Goal: Task Accomplishment & Management: Use online tool/utility

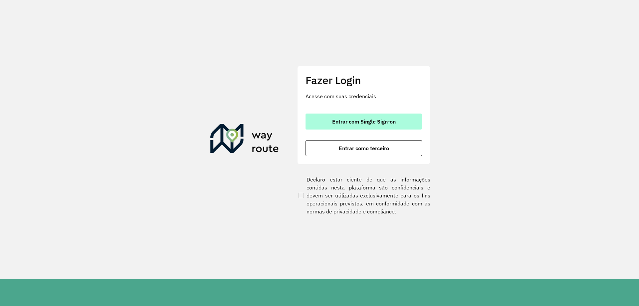
click at [365, 123] on span "Entrar com Single Sign-on" at bounding box center [364, 121] width 64 height 5
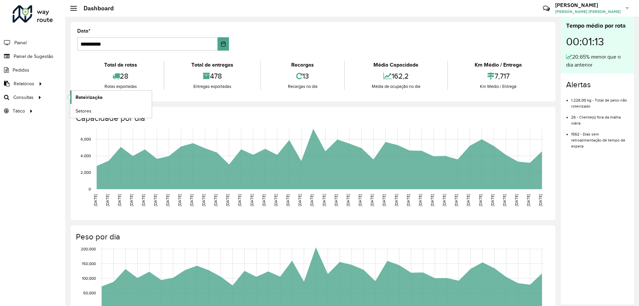
click at [95, 99] on span "Roteirização" at bounding box center [89, 97] width 27 height 7
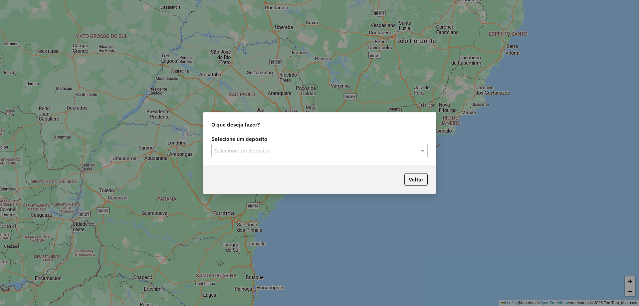
click at [271, 148] on input "text" at bounding box center [313, 151] width 196 height 8
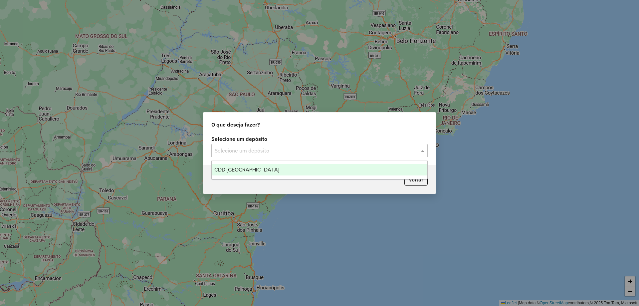
click at [251, 167] on div "CDD [GEOGRAPHIC_DATA]" at bounding box center [320, 169] width 216 height 11
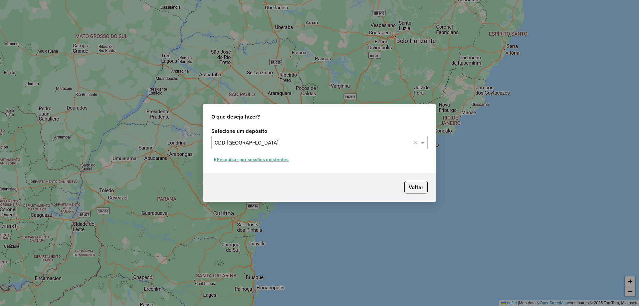
click at [251, 157] on button "Pesquisar por sessões existentes" at bounding box center [251, 159] width 80 height 10
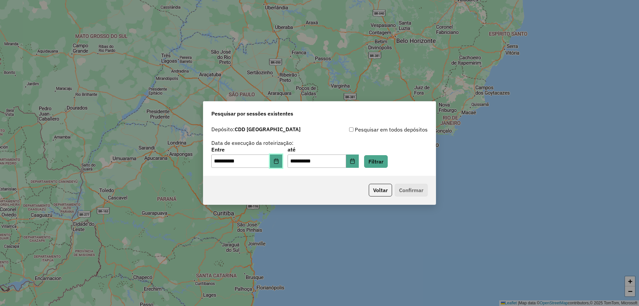
click at [278, 159] on button "Choose Date" at bounding box center [276, 160] width 13 height 13
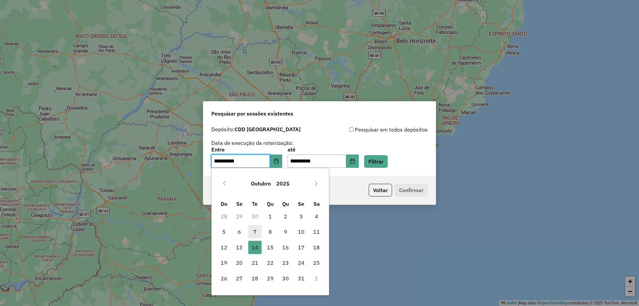
click at [253, 228] on span "7" at bounding box center [254, 231] width 13 height 13
type input "**********"
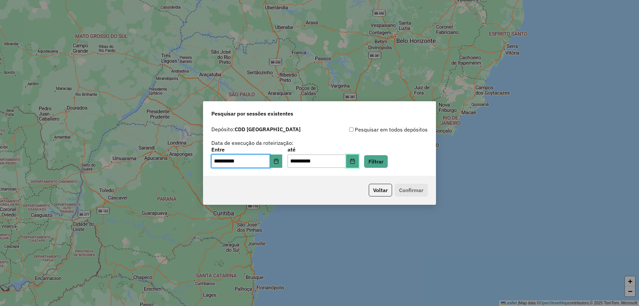
click at [359, 157] on button "Choose Date" at bounding box center [352, 160] width 13 height 13
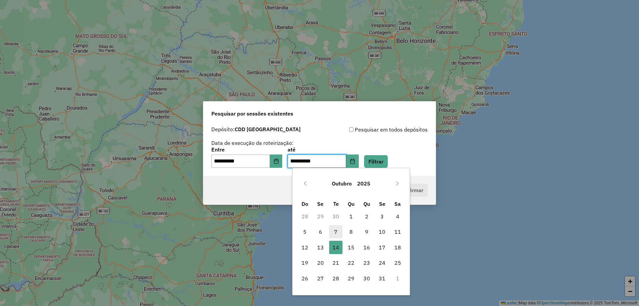
click at [336, 230] on span "7" at bounding box center [335, 231] width 13 height 13
type input "**********"
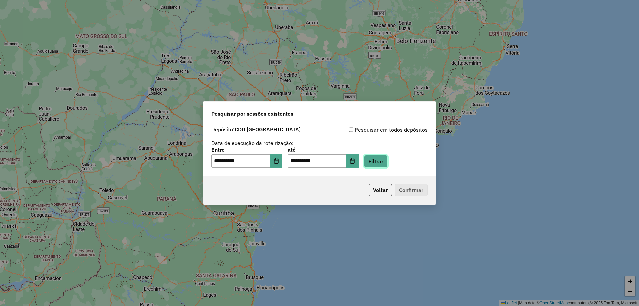
click at [381, 162] on button "Filtrar" at bounding box center [376, 161] width 24 height 13
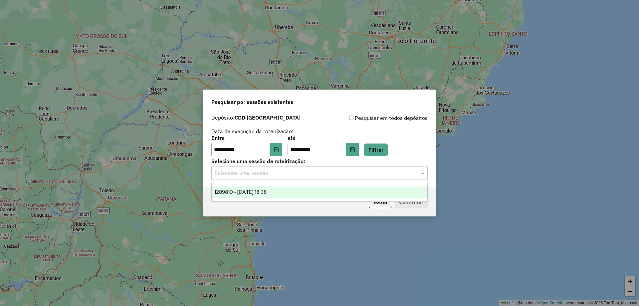
click at [275, 172] on input "text" at bounding box center [313, 173] width 196 height 8
click at [255, 195] on div "1289810 - [DATE] 18:38" at bounding box center [320, 191] width 216 height 11
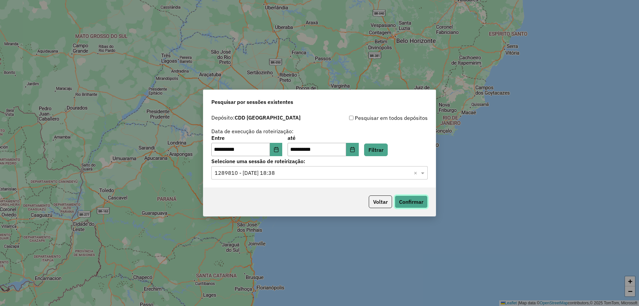
click at [408, 200] on button "Confirmar" at bounding box center [411, 201] width 33 height 13
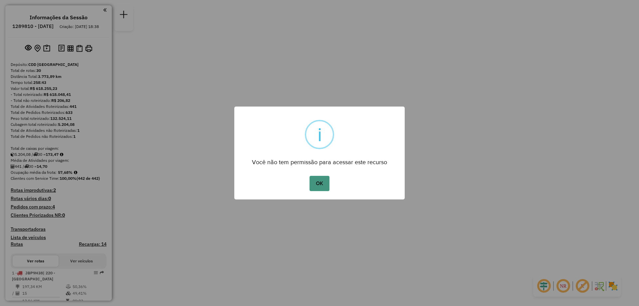
click at [326, 184] on button "OK" at bounding box center [319, 183] width 20 height 15
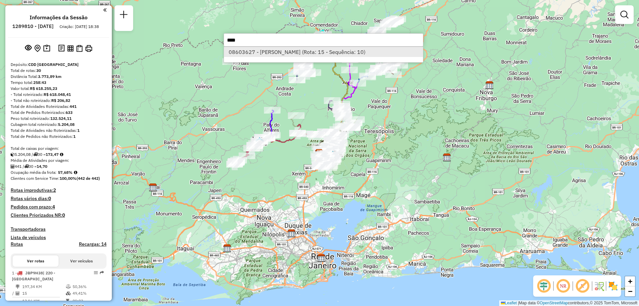
type input "****"
click at [302, 54] on li "08603627 - RITA DE CASSIA JULIA (Rota: 15 - Sequência: 10)" at bounding box center [323, 52] width 199 height 10
select select "**********"
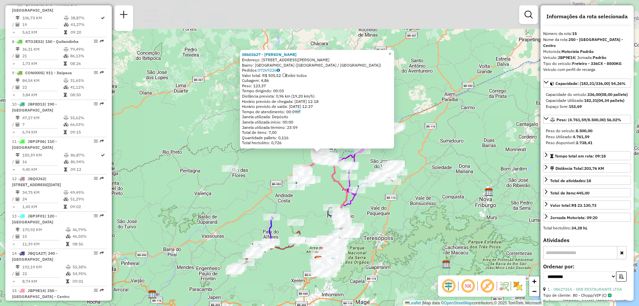
scroll to position [767, 0]
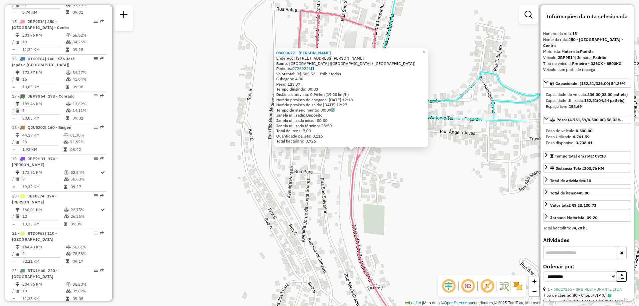
drag, startPoint x: 340, startPoint y: 160, endPoint x: 326, endPoint y: 174, distance: 20.2
click at [326, 174] on div "08603627 - RITA DE CASSIA JULIA Endereço: R ANTONIO JOSE FILHO 71 Bairro: VILA …" at bounding box center [319, 153] width 639 height 306
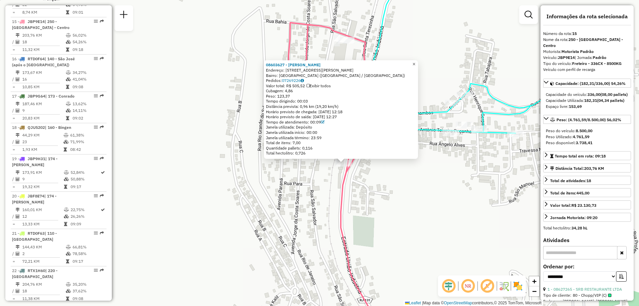
click at [415, 62] on span "×" at bounding box center [413, 64] width 3 height 6
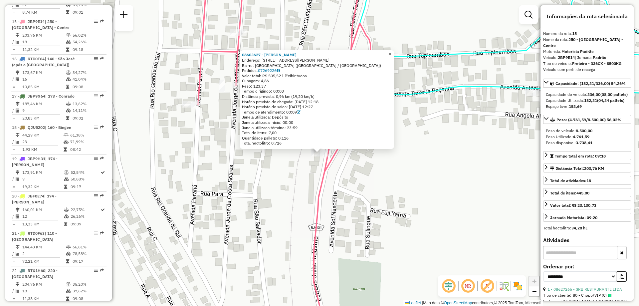
click at [391, 51] on span "×" at bounding box center [389, 54] width 3 height 6
